Goal: Information Seeking & Learning: Find specific fact

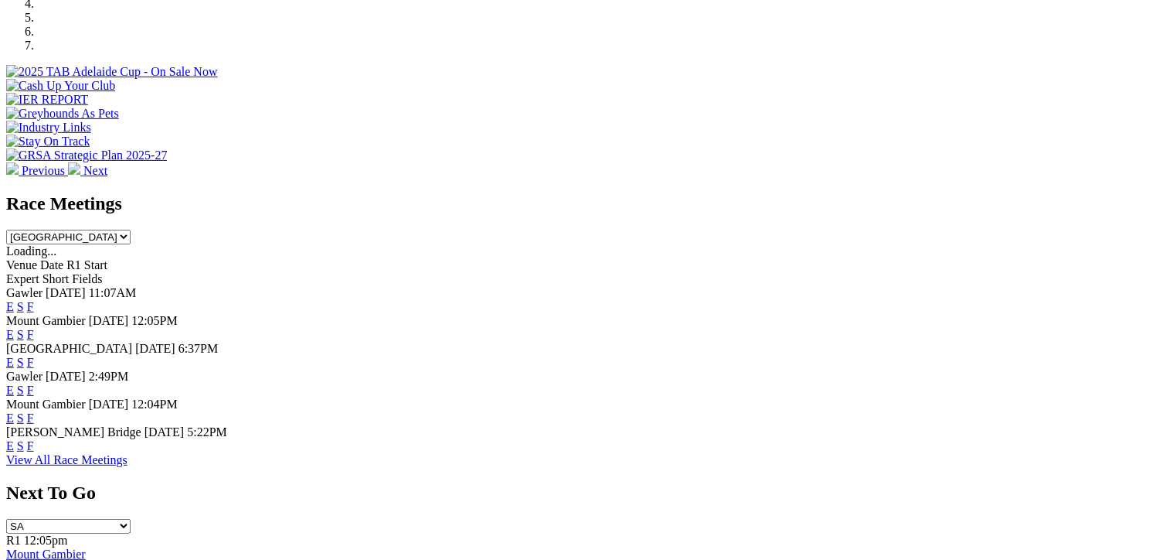
scroll to position [541, 0]
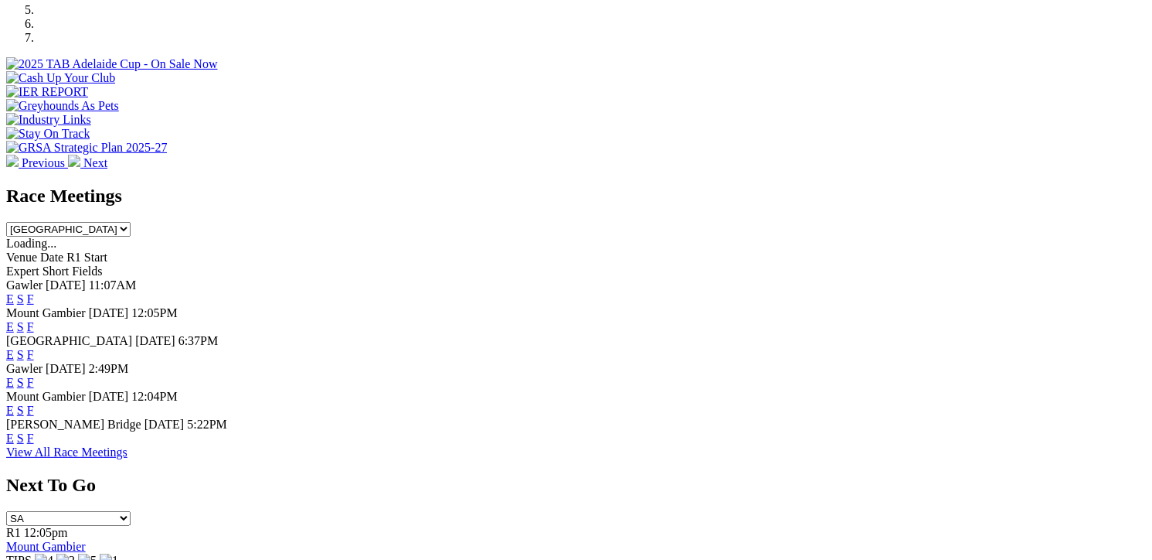
click at [34, 348] on link "F" at bounding box center [30, 354] width 7 height 13
